Goal: Task Accomplishment & Management: Manage account settings

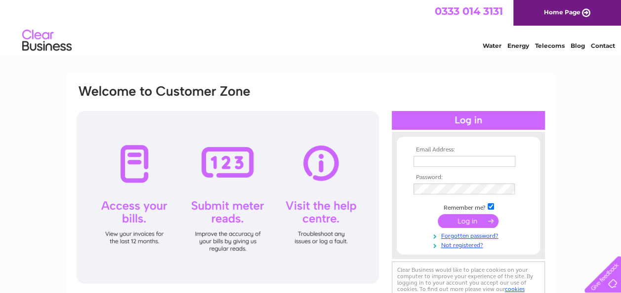
type input "claire@graemehowefencing.co.uk"
click at [478, 220] on input "submit" at bounding box center [468, 221] width 61 height 14
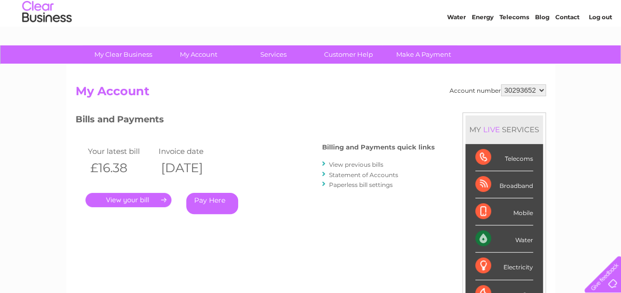
scroll to position [49, 0]
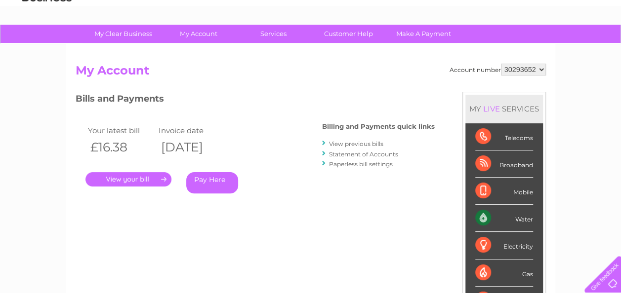
click at [362, 146] on link "View previous bills" at bounding box center [356, 143] width 54 height 7
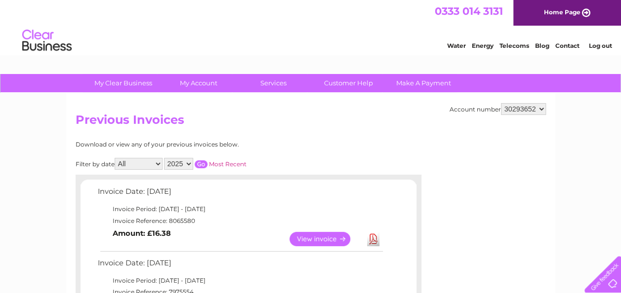
click at [601, 44] on link "Log out" at bounding box center [599, 45] width 23 height 7
